Goal: Transaction & Acquisition: Purchase product/service

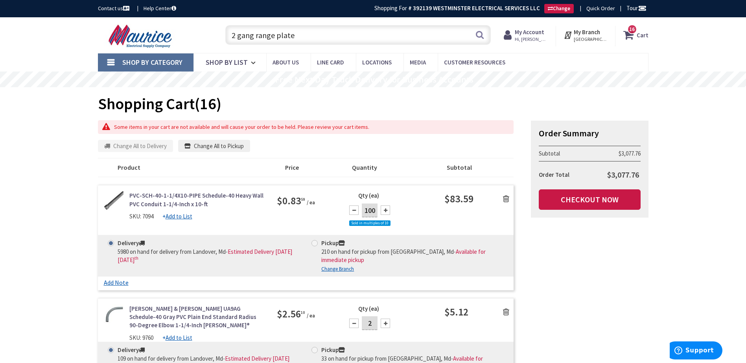
click at [315, 41] on input "2 gang range plate" at bounding box center [357, 35] width 265 height 20
type input "2"
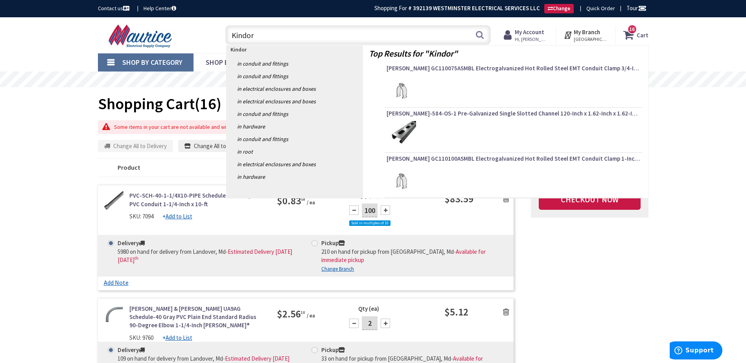
type input "Kindorf"
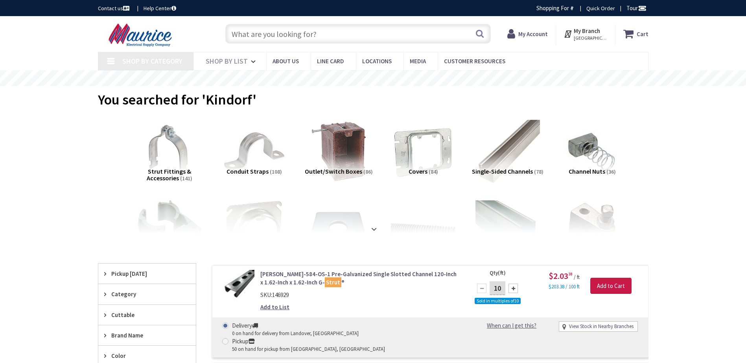
type input "[STREET_ADDRESS]"
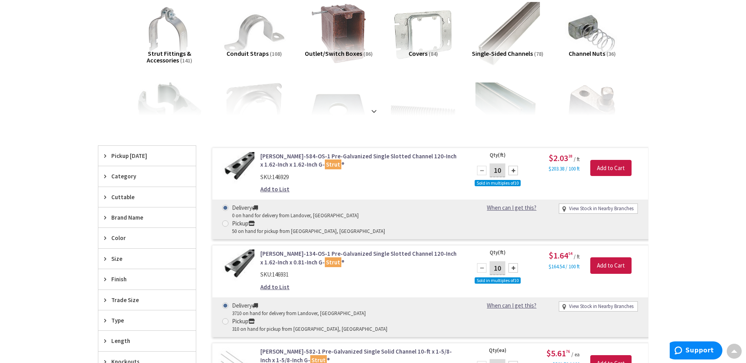
click at [514, 171] on div at bounding box center [512, 170] width 9 height 9
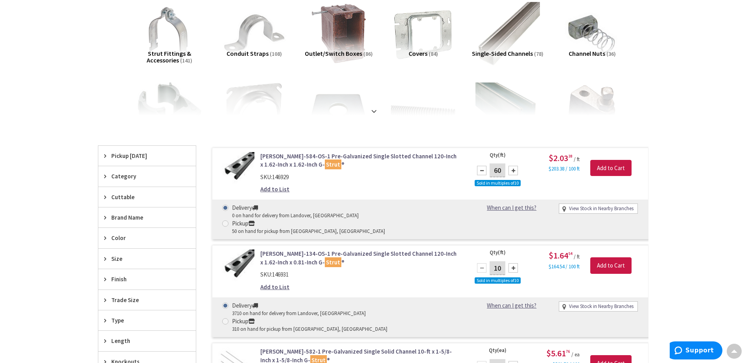
click at [514, 171] on div at bounding box center [512, 170] width 9 height 9
type input "80"
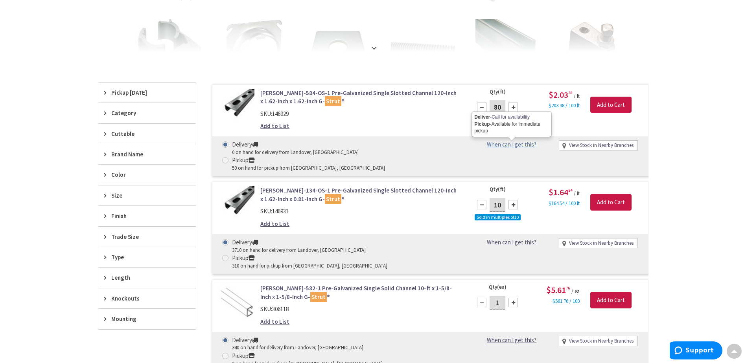
scroll to position [198, 0]
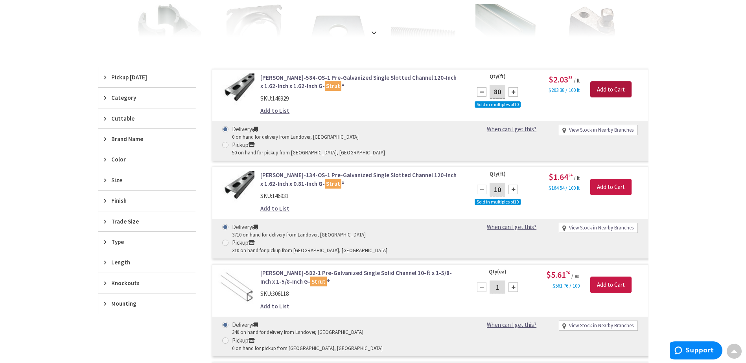
click at [608, 93] on input "Add to Cart" at bounding box center [610, 89] width 41 height 17
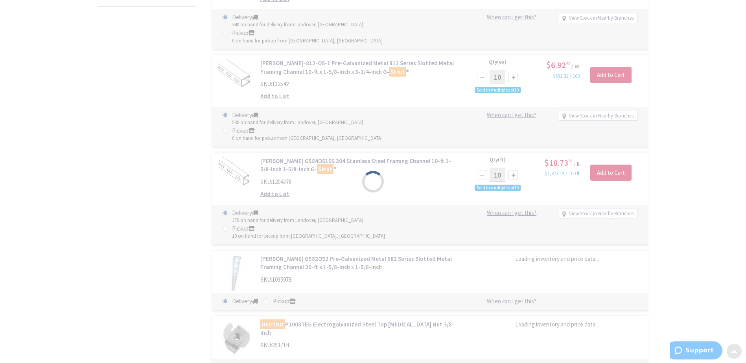
scroll to position [512, 0]
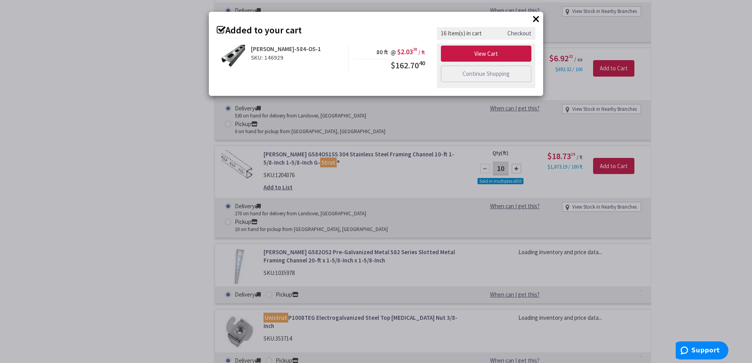
click at [535, 21] on button "×" at bounding box center [536, 19] width 12 height 12
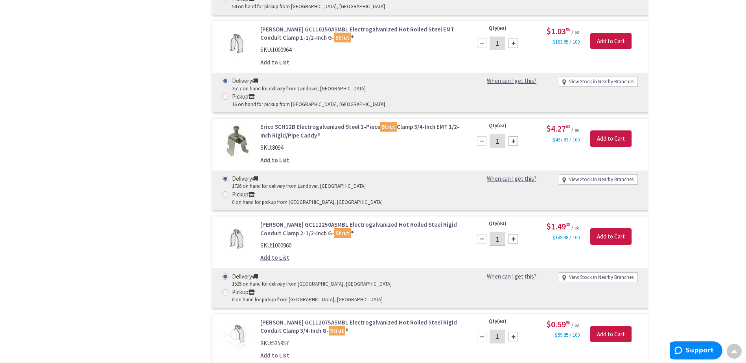
scroll to position [2983, 0]
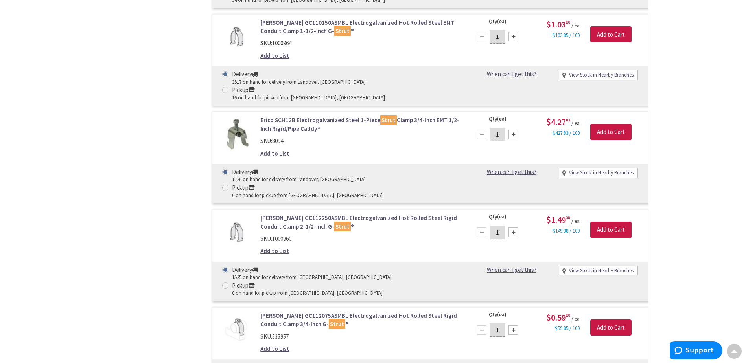
type input "6"
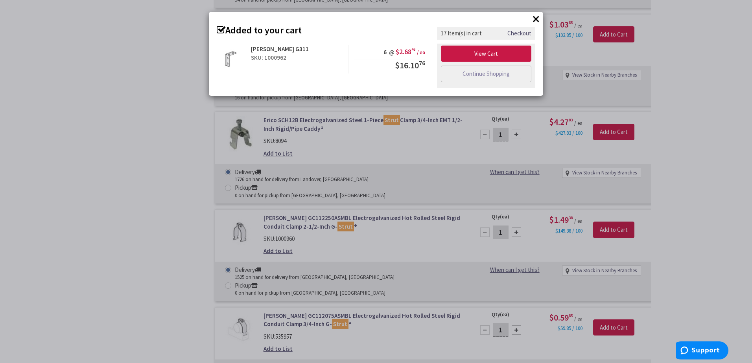
click at [536, 20] on button "×" at bounding box center [536, 19] width 12 height 12
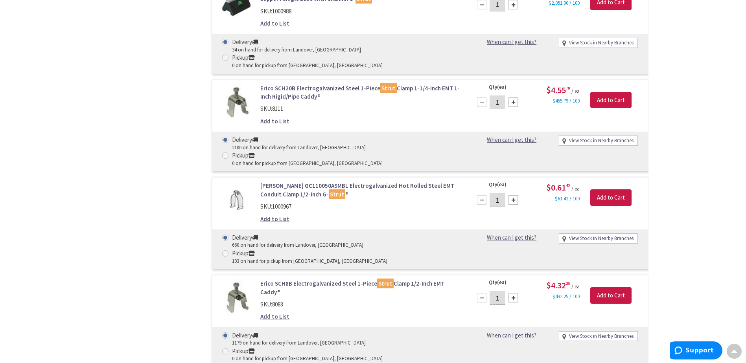
scroll to position [4180, 0]
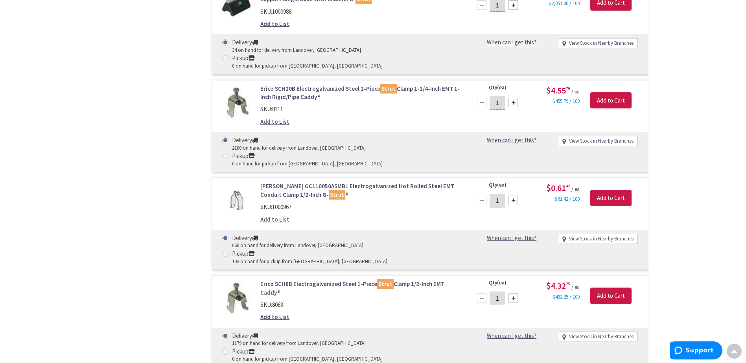
type input "4"
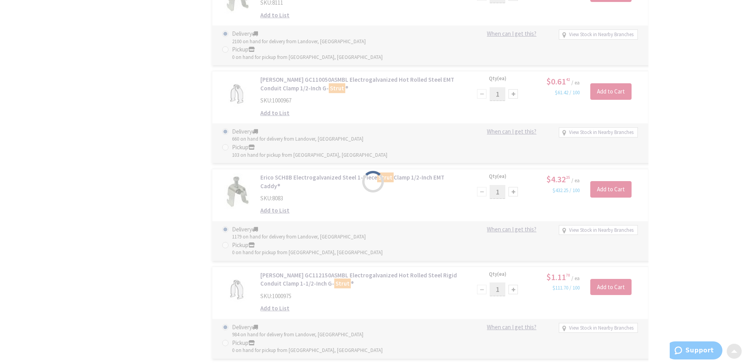
scroll to position [4298, 0]
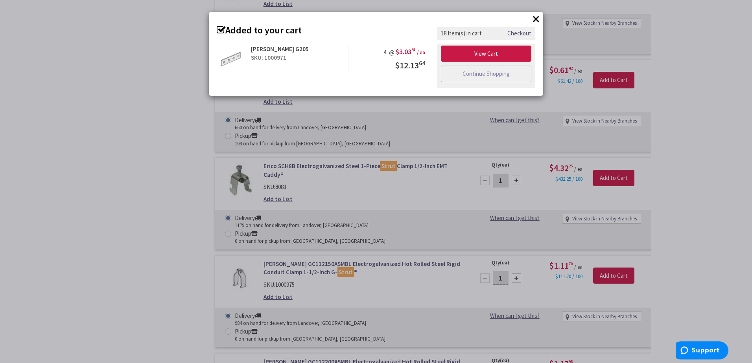
click at [533, 20] on button "×" at bounding box center [536, 19] width 12 height 12
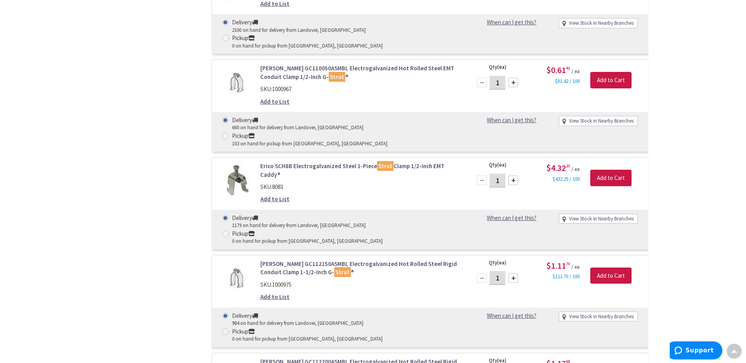
type input "4"
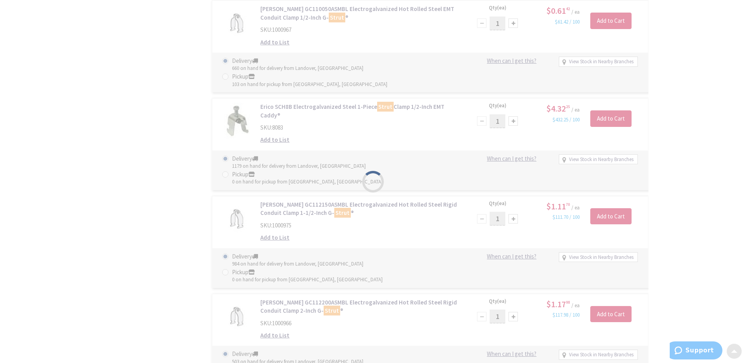
scroll to position [4377, 0]
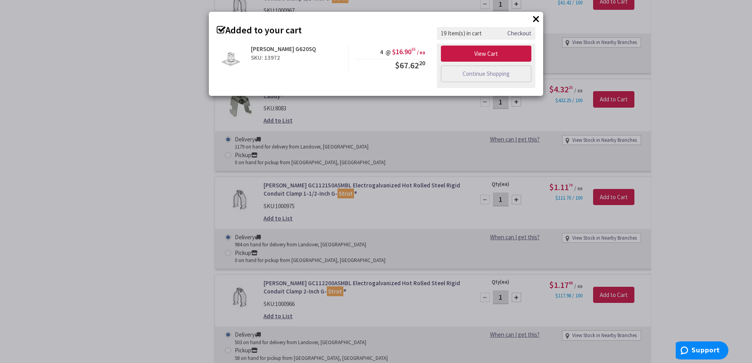
click at [537, 19] on button "×" at bounding box center [536, 19] width 12 height 12
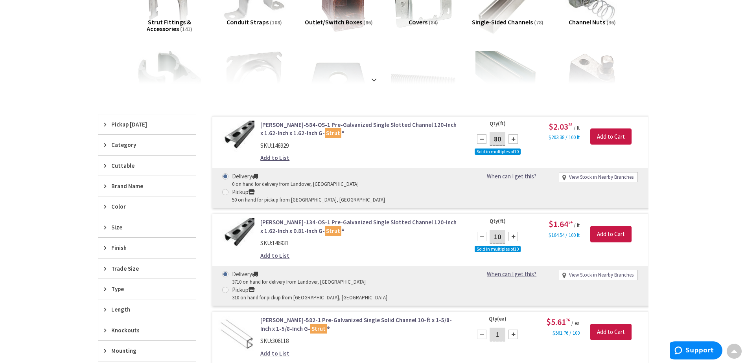
scroll to position [197, 0]
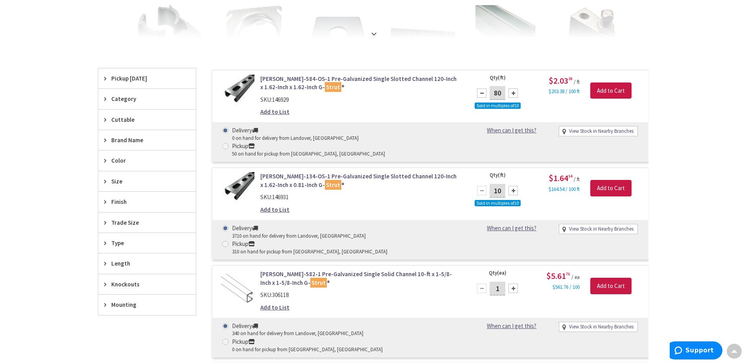
click at [109, 239] on div "Type" at bounding box center [146, 243] width 97 height 20
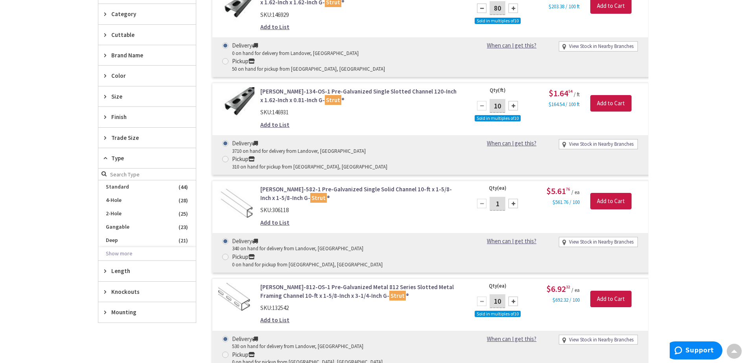
scroll to position [236, 0]
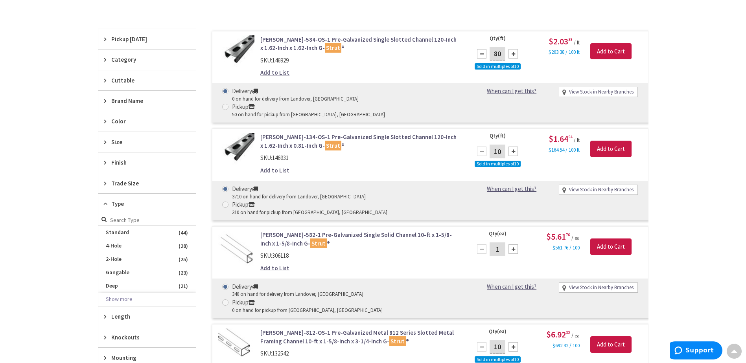
click at [134, 62] on span "Category" at bounding box center [143, 59] width 64 height 8
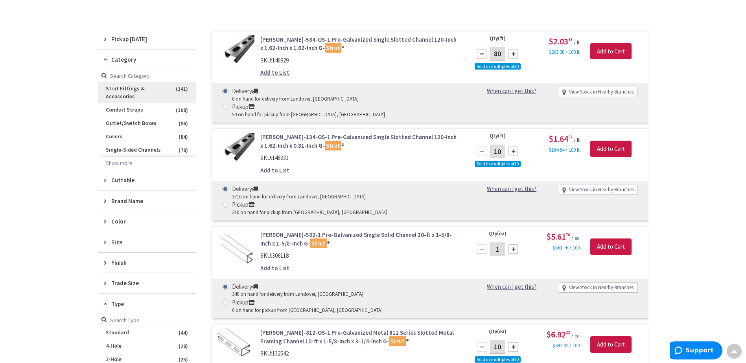
click at [150, 90] on span "Strut Fittings & Accessories" at bounding box center [146, 92] width 97 height 21
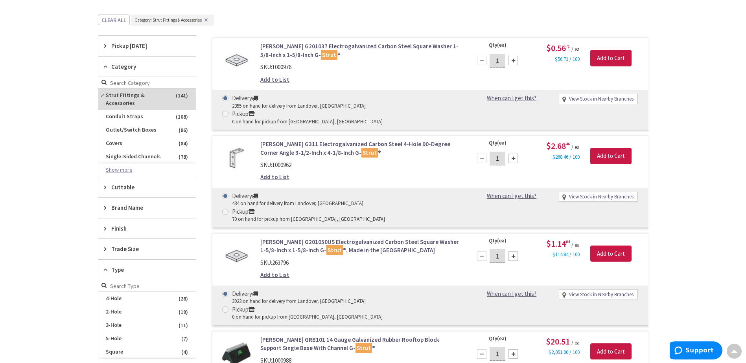
click at [126, 164] on button "Show more" at bounding box center [146, 170] width 97 height 13
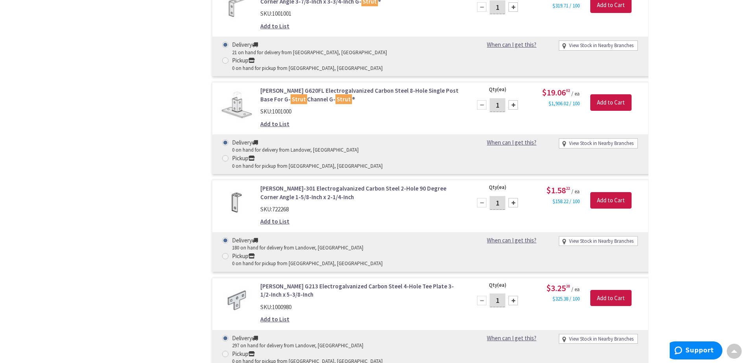
scroll to position [1179, 0]
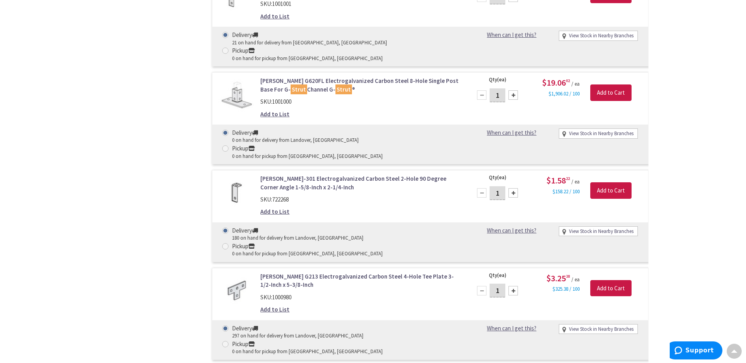
type input "6"
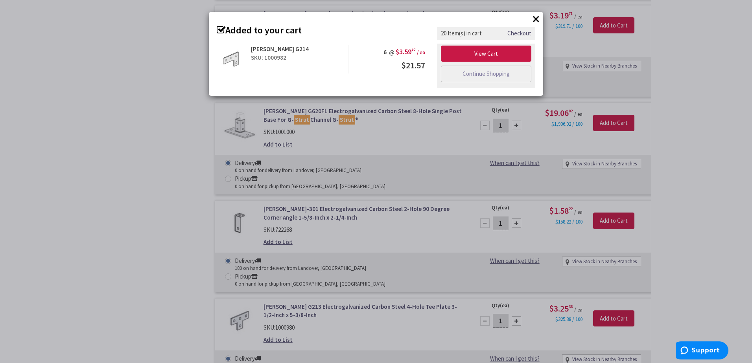
scroll to position [1140, 0]
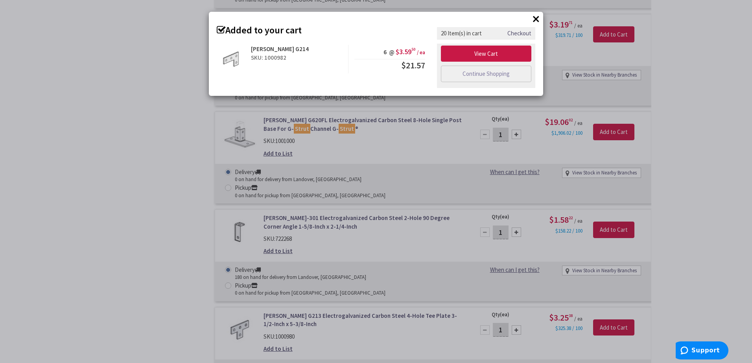
click at [535, 21] on button "×" at bounding box center [536, 19] width 12 height 12
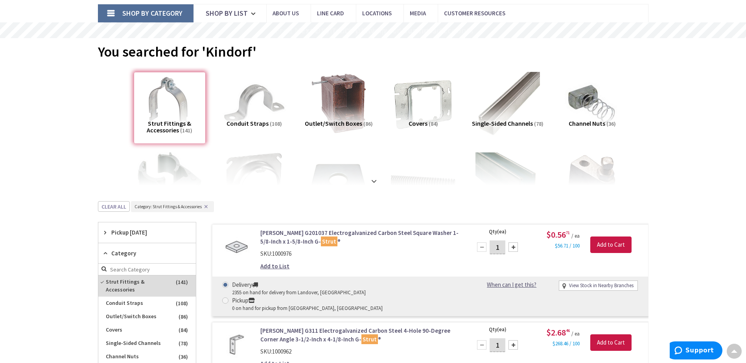
scroll to position [0, 0]
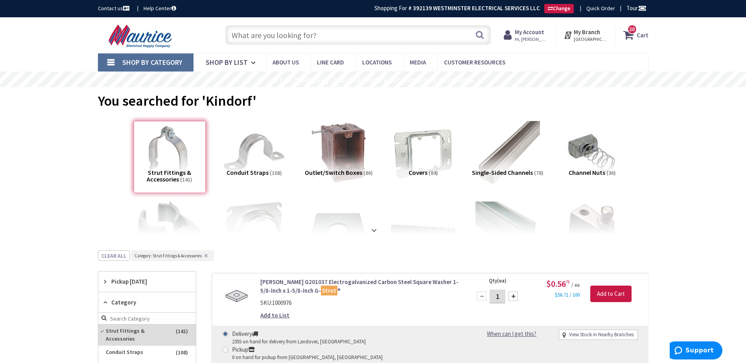
click at [635, 35] on icon at bounding box center [629, 35] width 13 height 14
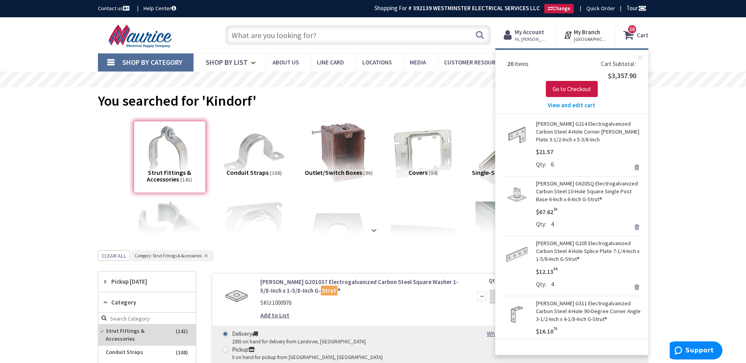
click at [580, 104] on span "View and edit cart" at bounding box center [572, 104] width 48 height 7
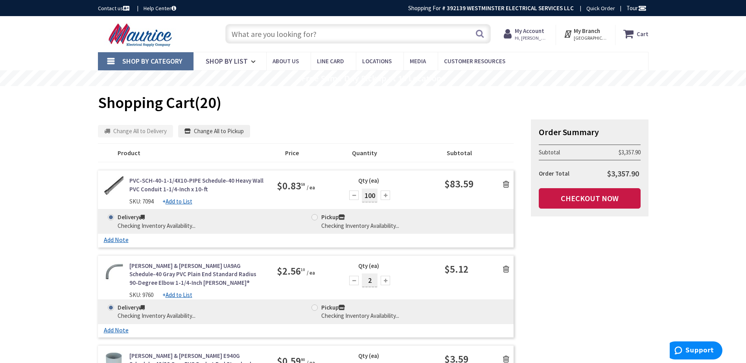
click at [505, 185] on icon at bounding box center [506, 184] width 6 height 8
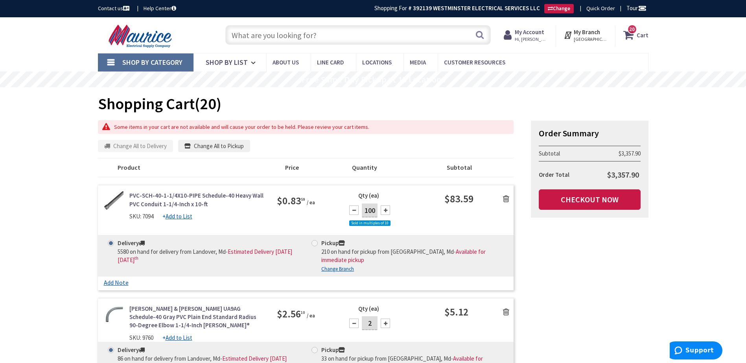
click at [508, 199] on icon at bounding box center [506, 199] width 6 height 8
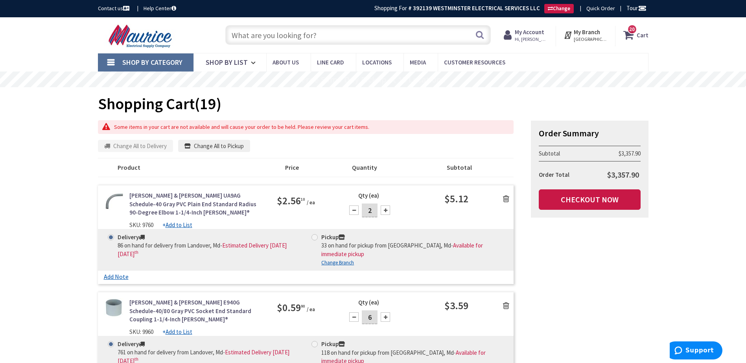
click at [508, 199] on icon at bounding box center [506, 199] width 6 height 8
click at [506, 198] on icon at bounding box center [506, 199] width 6 height 8
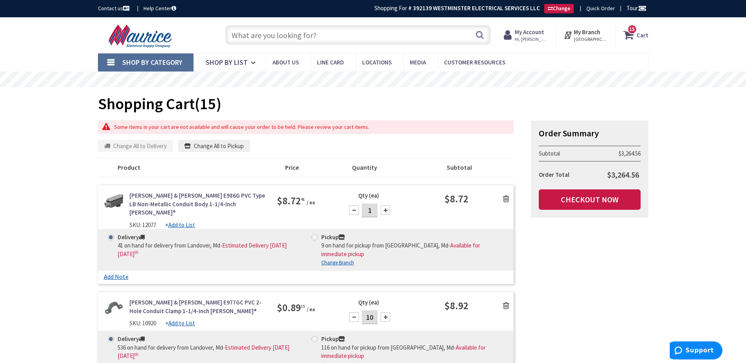
click at [508, 199] on icon at bounding box center [506, 199] width 6 height 8
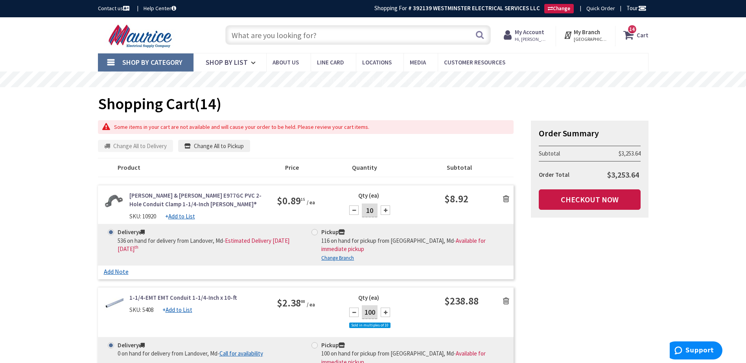
click at [507, 199] on icon at bounding box center [506, 199] width 6 height 8
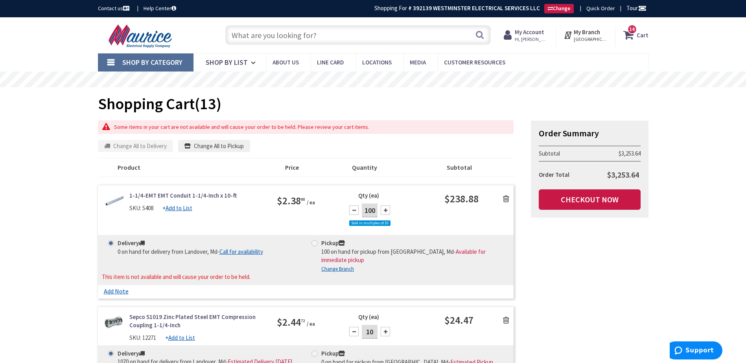
click at [506, 199] on icon at bounding box center [506, 199] width 6 height 8
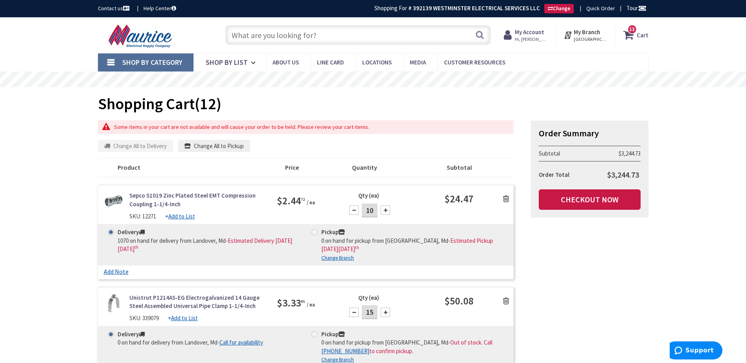
click at [506, 199] on icon at bounding box center [506, 199] width 6 height 8
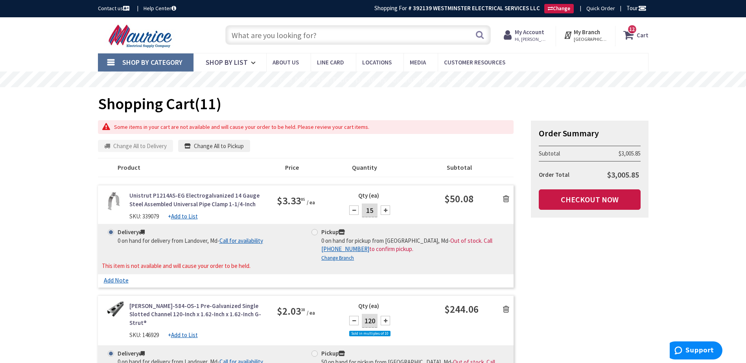
click at [506, 199] on icon at bounding box center [506, 199] width 6 height 8
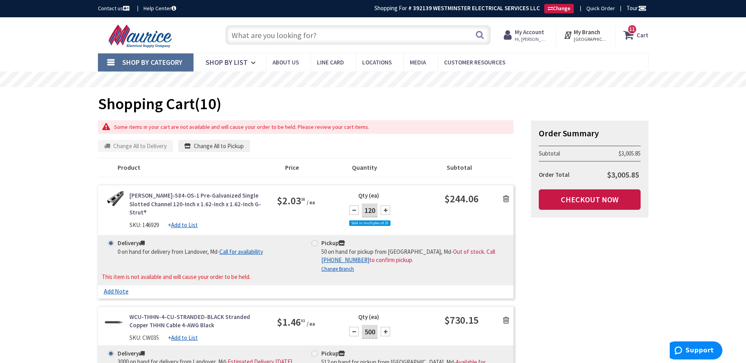
click at [506, 199] on icon at bounding box center [506, 199] width 6 height 8
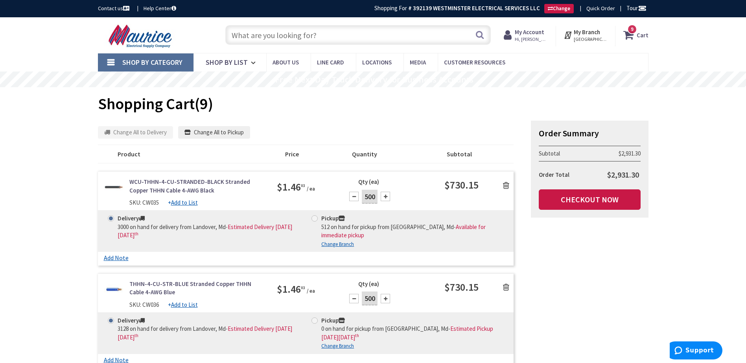
click at [506, 187] on icon at bounding box center [506, 186] width 6 height 8
click at [506, 186] on icon at bounding box center [506, 186] width 6 height 8
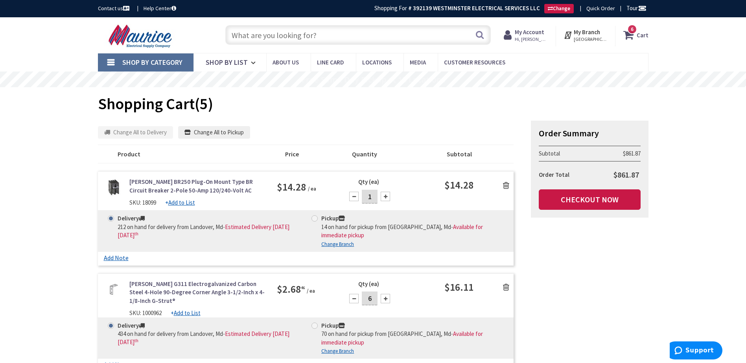
click at [506, 186] on icon at bounding box center [506, 186] width 6 height 8
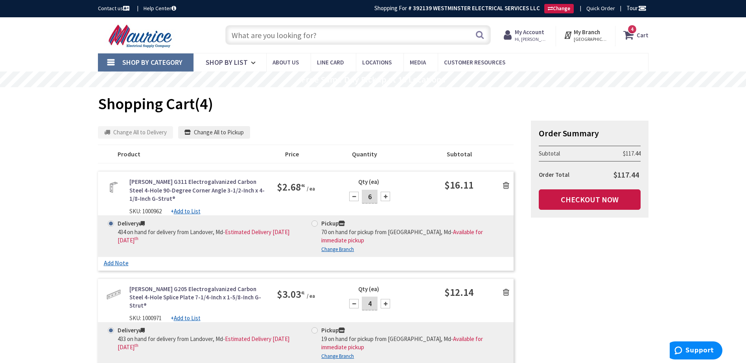
click at [328, 41] on input "text" at bounding box center [357, 35] width 265 height 20
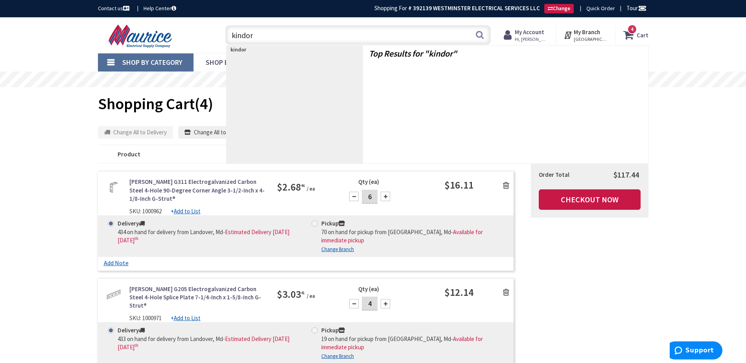
type input "kindorf"
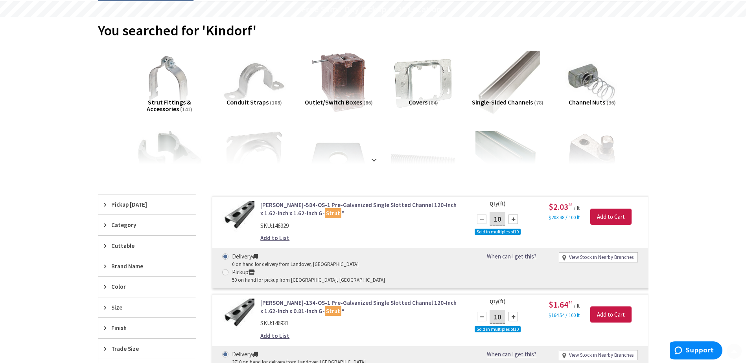
scroll to position [79, 0]
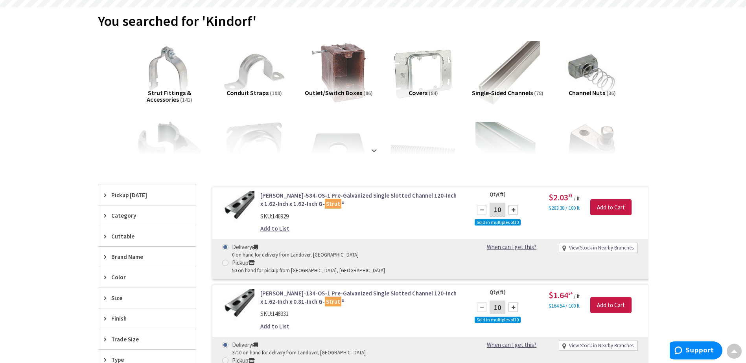
click at [513, 211] on div at bounding box center [512, 209] width 9 height 9
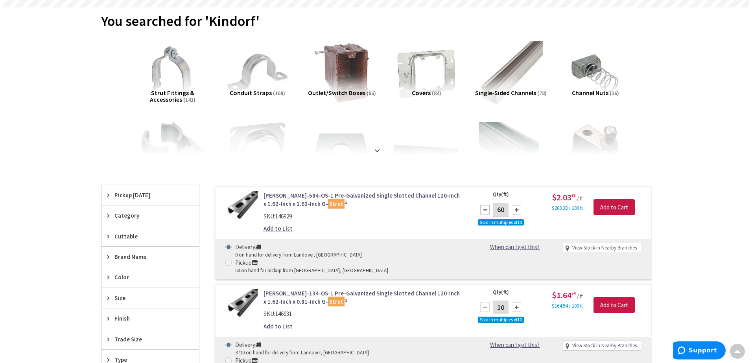
scroll to position [80, 0]
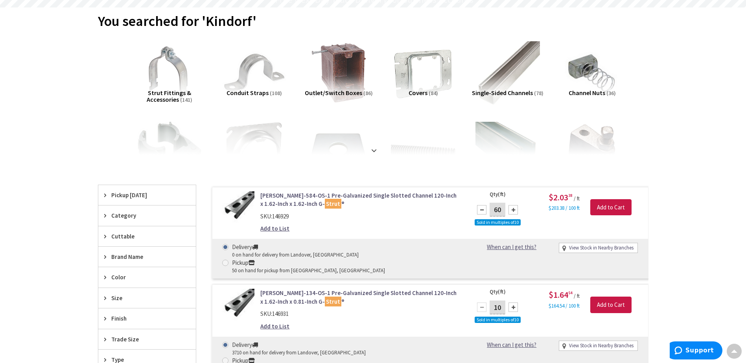
click at [513, 211] on div at bounding box center [512, 209] width 9 height 9
type input "80"
click at [609, 209] on input "Add to Cart" at bounding box center [610, 207] width 41 height 17
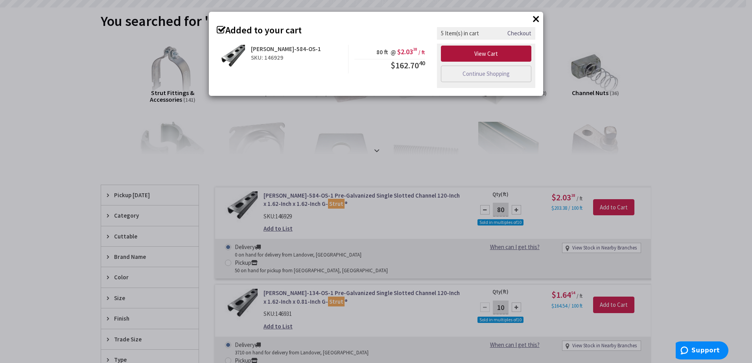
click at [514, 54] on link "View Cart" at bounding box center [486, 54] width 90 height 17
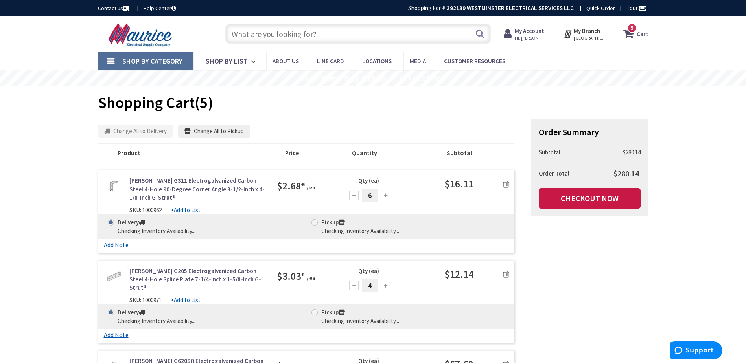
click at [315, 35] on input "text" at bounding box center [357, 34] width 265 height 20
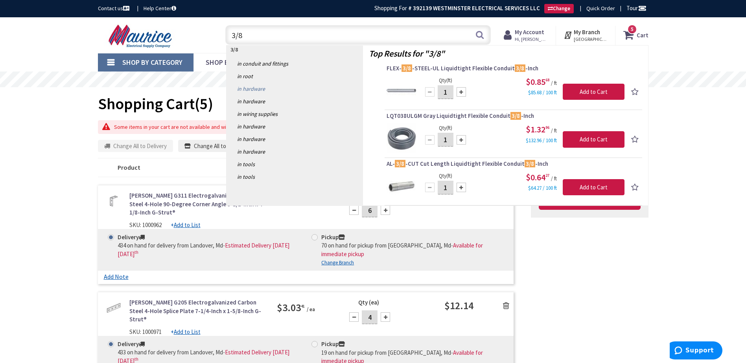
type input "3/8"
click at [259, 91] on link "in Hardware" at bounding box center [294, 89] width 136 height 13
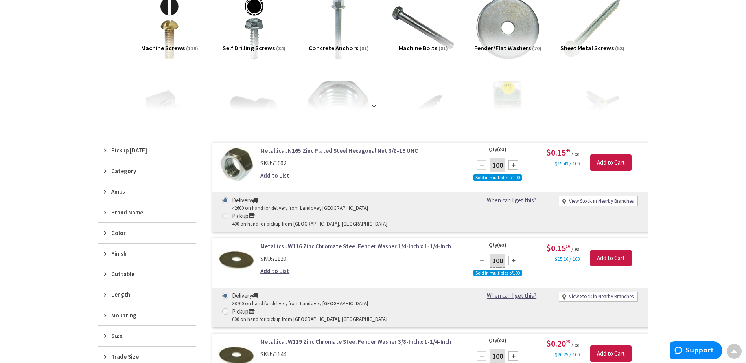
scroll to position [236, 0]
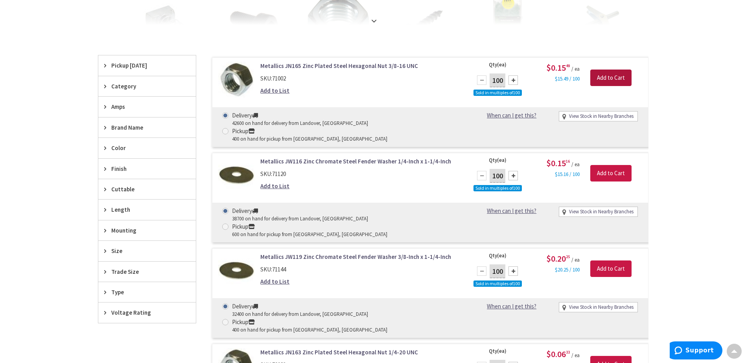
click at [606, 76] on input "Add to Cart" at bounding box center [610, 78] width 41 height 17
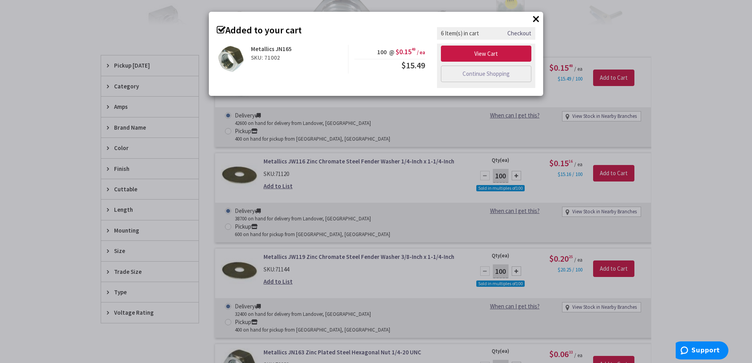
click at [536, 18] on button "×" at bounding box center [536, 19] width 12 height 12
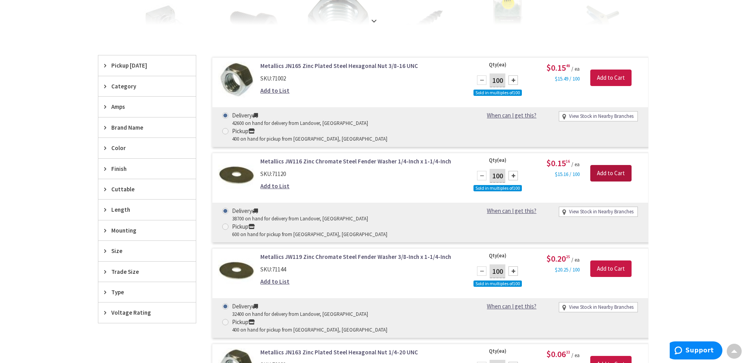
click at [620, 165] on input "Add to Cart" at bounding box center [610, 173] width 41 height 17
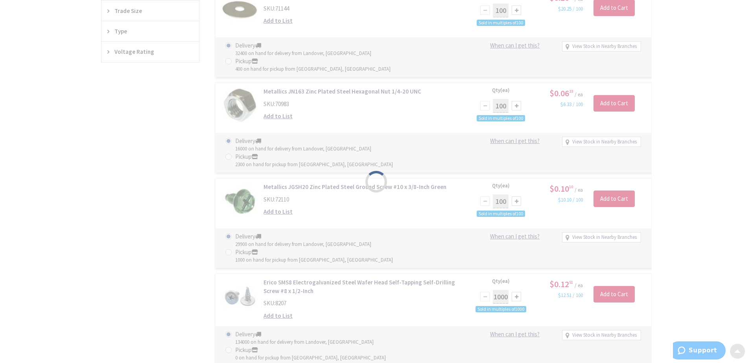
scroll to position [512, 0]
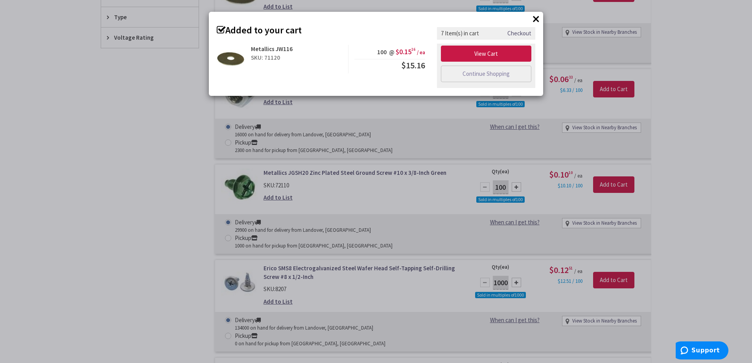
click at [535, 18] on button "×" at bounding box center [536, 19] width 12 height 12
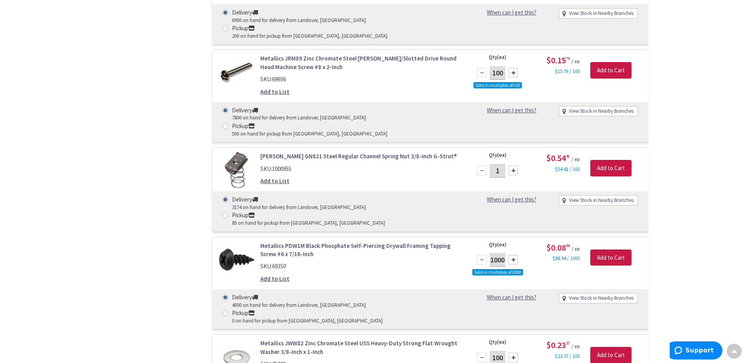
scroll to position [1810, 0]
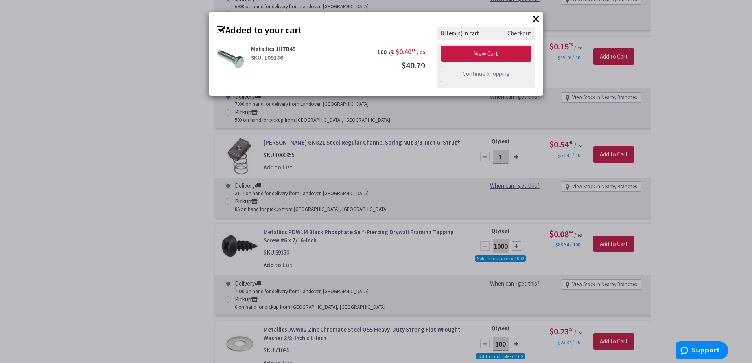
click at [538, 19] on button "×" at bounding box center [536, 19] width 12 height 12
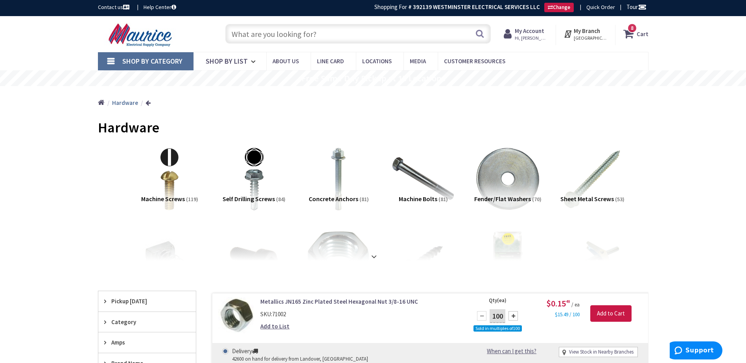
scroll to position [0, 0]
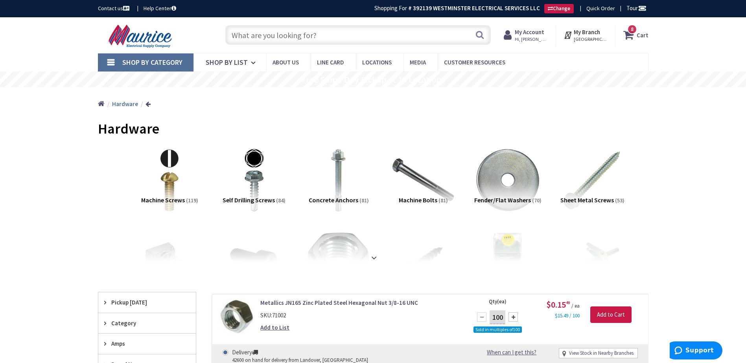
click at [643, 35] on strong "Cart" at bounding box center [642, 35] width 12 height 14
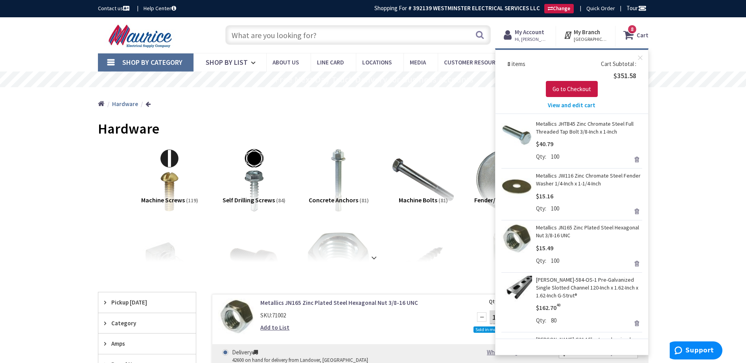
click at [557, 105] on span "View and edit cart" at bounding box center [572, 104] width 48 height 7
